Goal: Task Accomplishment & Management: Manage account settings

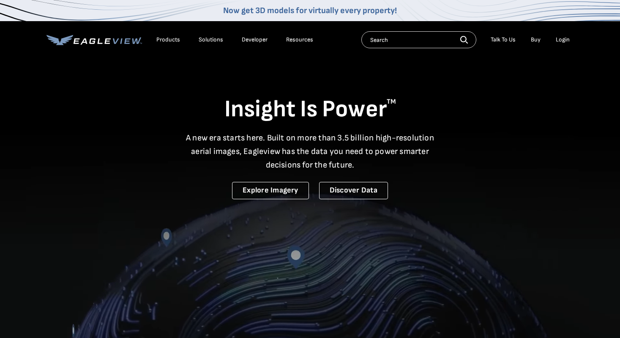
click at [563, 44] on li "Login" at bounding box center [562, 39] width 22 height 13
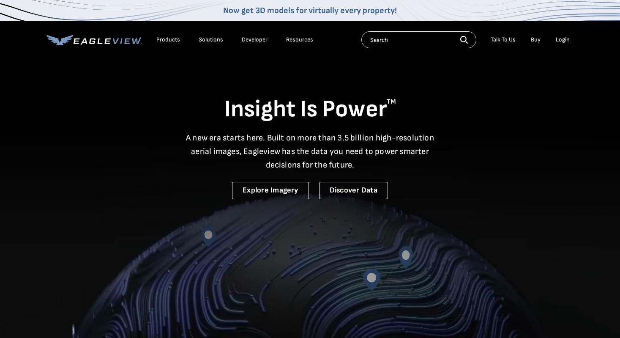
click at [563, 43] on div "Login" at bounding box center [563, 40] width 14 height 8
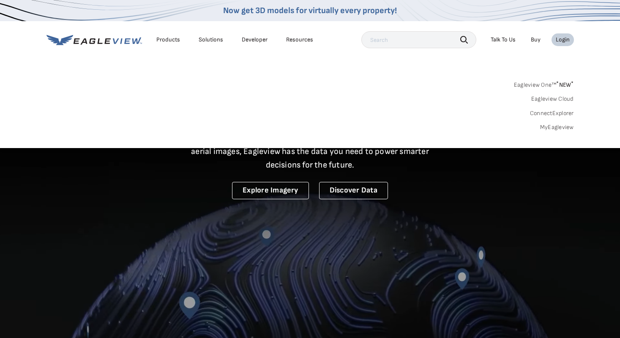
click at [563, 37] on div "Login" at bounding box center [563, 40] width 14 height 8
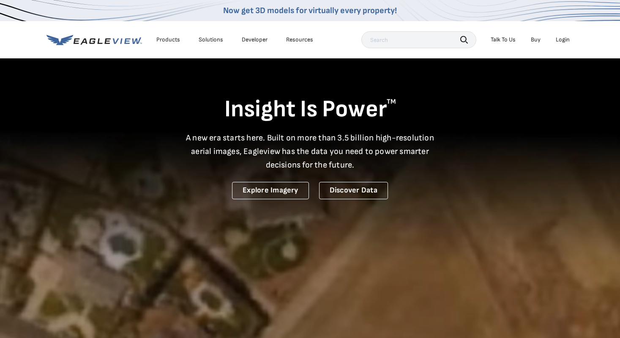
click at [561, 39] on div "Login" at bounding box center [563, 40] width 14 height 8
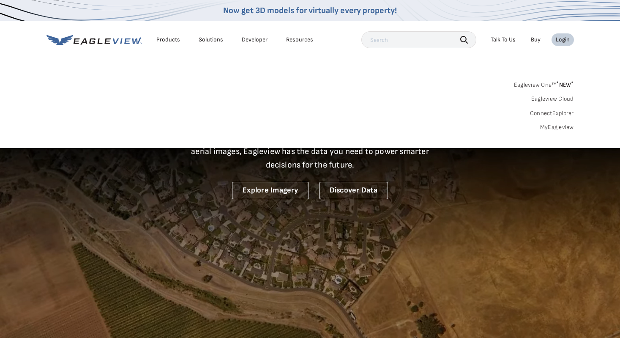
click at [552, 127] on link "MyEagleview" at bounding box center [557, 127] width 34 height 8
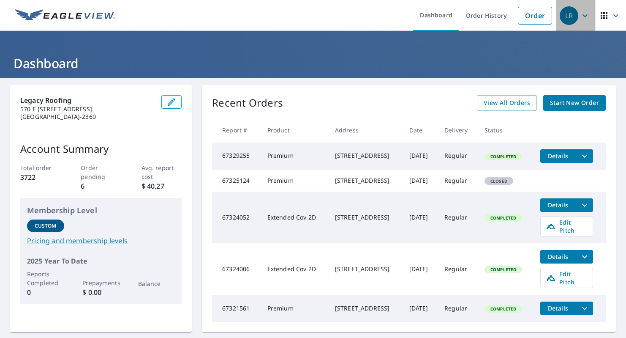
click at [582, 16] on icon "button" at bounding box center [585, 16] width 10 height 10
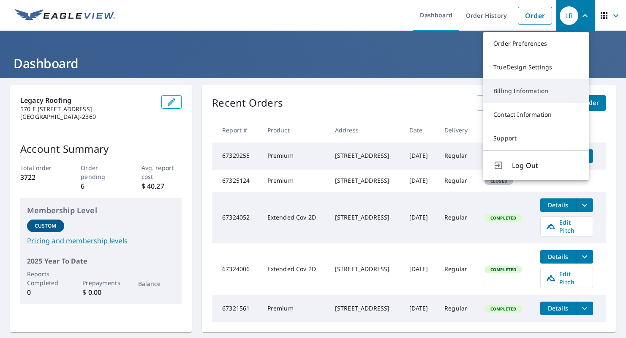
click at [542, 87] on link "Billing Information" at bounding box center [536, 91] width 106 height 24
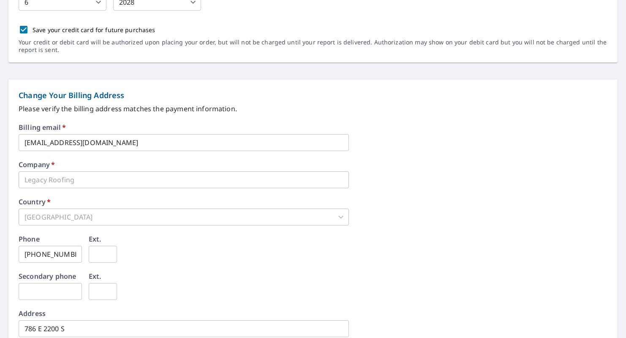
scroll to position [278, 0]
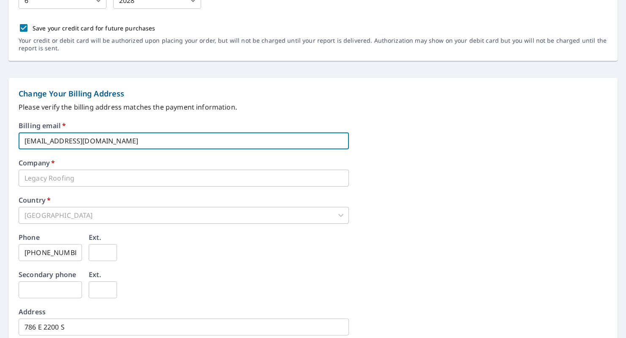
click at [126, 141] on input "billing@legacyroofingutah.com" at bounding box center [184, 140] width 330 height 17
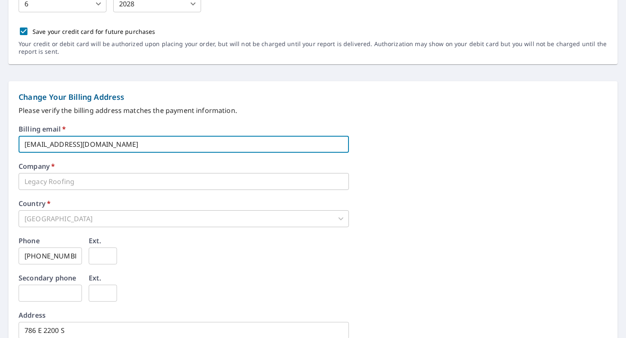
drag, startPoint x: 151, startPoint y: 144, endPoint x: -73, endPoint y: 130, distance: 224.4
click at [0, 130] on html "**********" at bounding box center [313, 169] width 626 height 338
click at [55, 149] on input "text" at bounding box center [184, 144] width 330 height 17
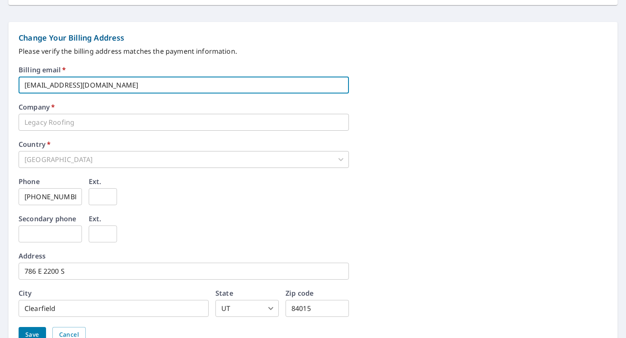
scroll to position [371, 0]
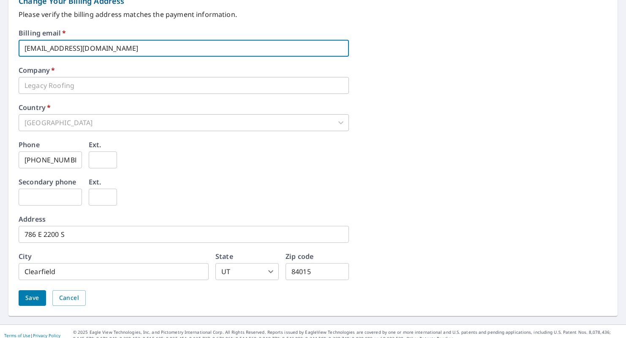
type input "billing@legacyroofingutah.com"
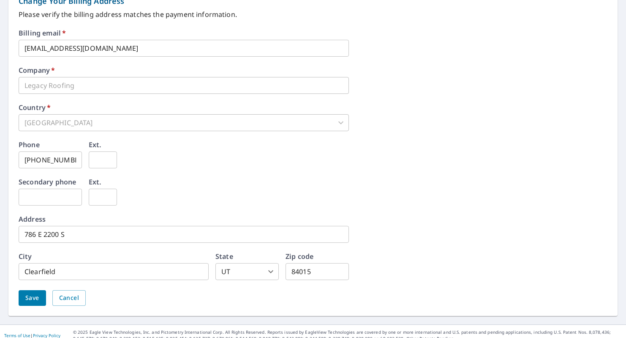
drag, startPoint x: 31, startPoint y: 296, endPoint x: 113, endPoint y: 242, distance: 98.5
click at [161, 226] on div "Billing email   * billing@legacyroofingutah.com ​ Company   * Legacy Roofing ​ …" at bounding box center [313, 173] width 589 height 286
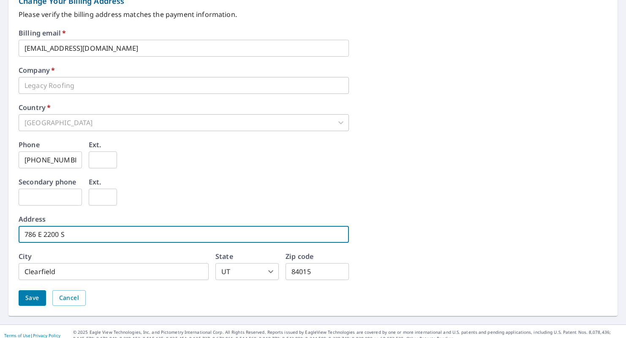
drag, startPoint x: 103, startPoint y: 237, endPoint x: -46, endPoint y: 182, distance: 158.0
click at [0, 182] on html "**********" at bounding box center [313, 169] width 626 height 338
type input "570 E 1700 S Suite 201"
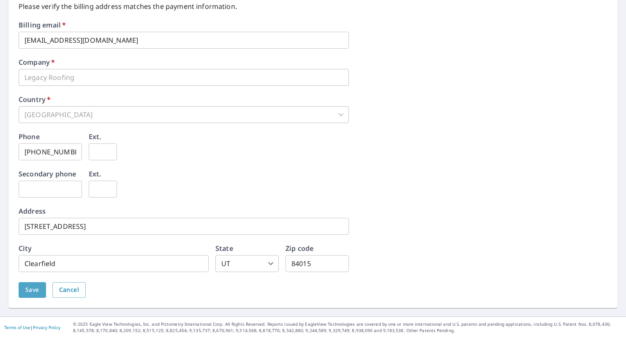
click at [24, 284] on button "Save" at bounding box center [32, 290] width 27 height 16
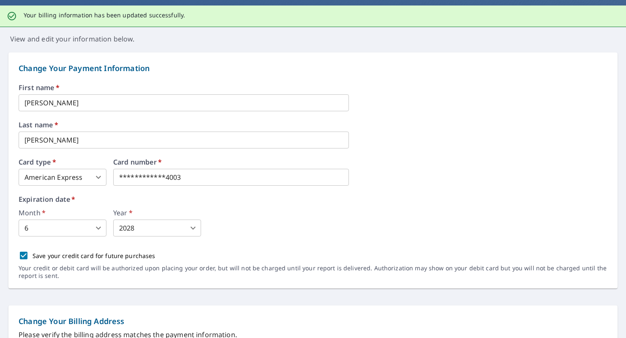
scroll to position [0, 0]
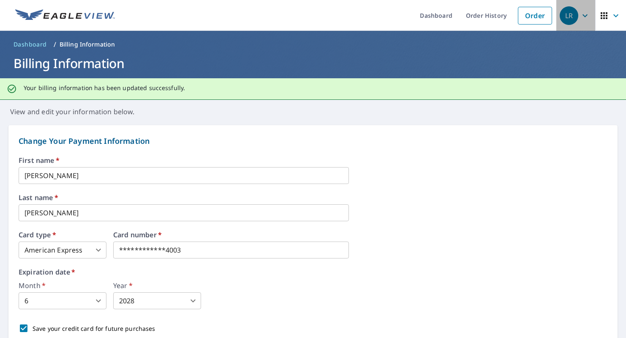
click at [583, 17] on icon "button" at bounding box center [585, 16] width 10 height 10
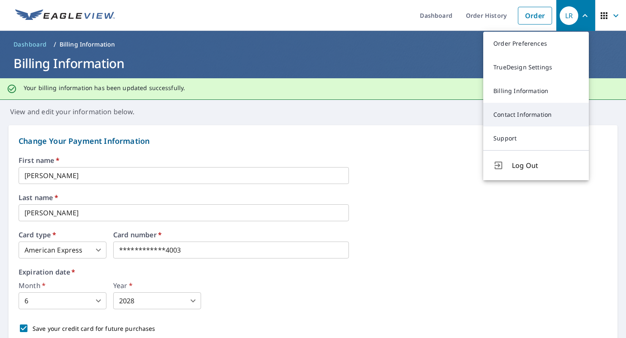
click at [526, 122] on link "Contact Information" at bounding box center [536, 115] width 106 height 24
